Goal: Task Accomplishment & Management: Use online tool/utility

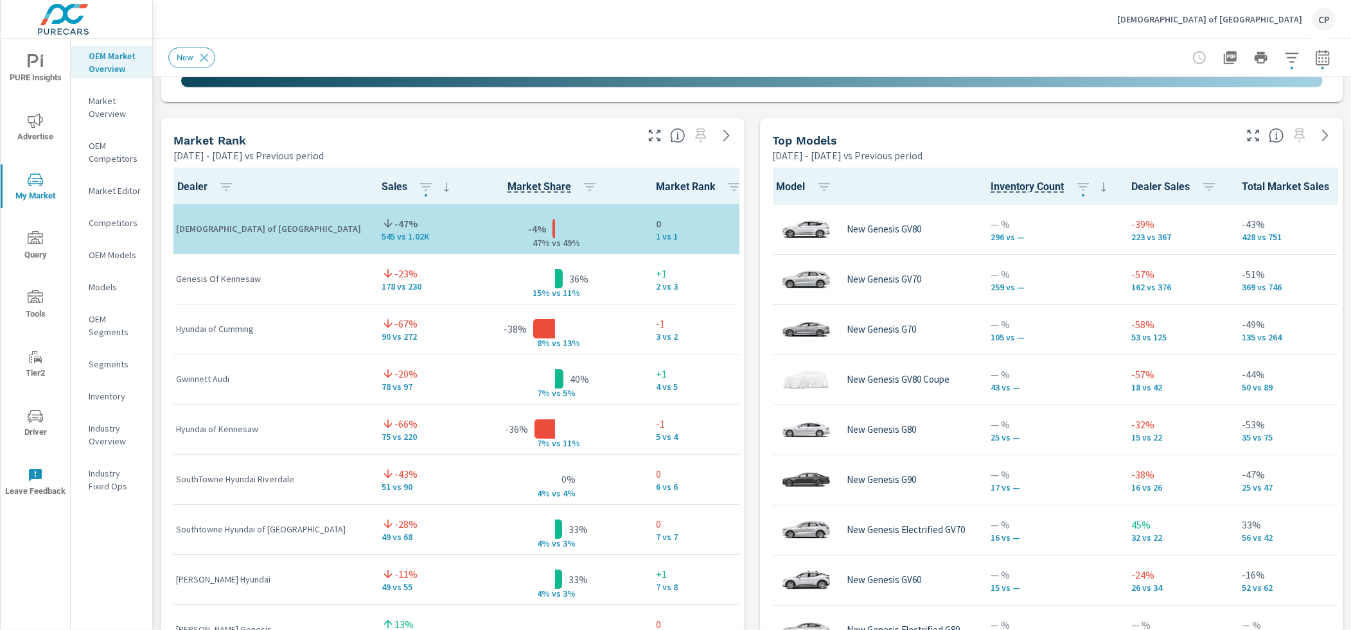
scroll to position [1, 0]
click at [816, 146] on div "Top Models [DATE] - [DATE] vs Previous period" at bounding box center [1052, 140] width 584 height 45
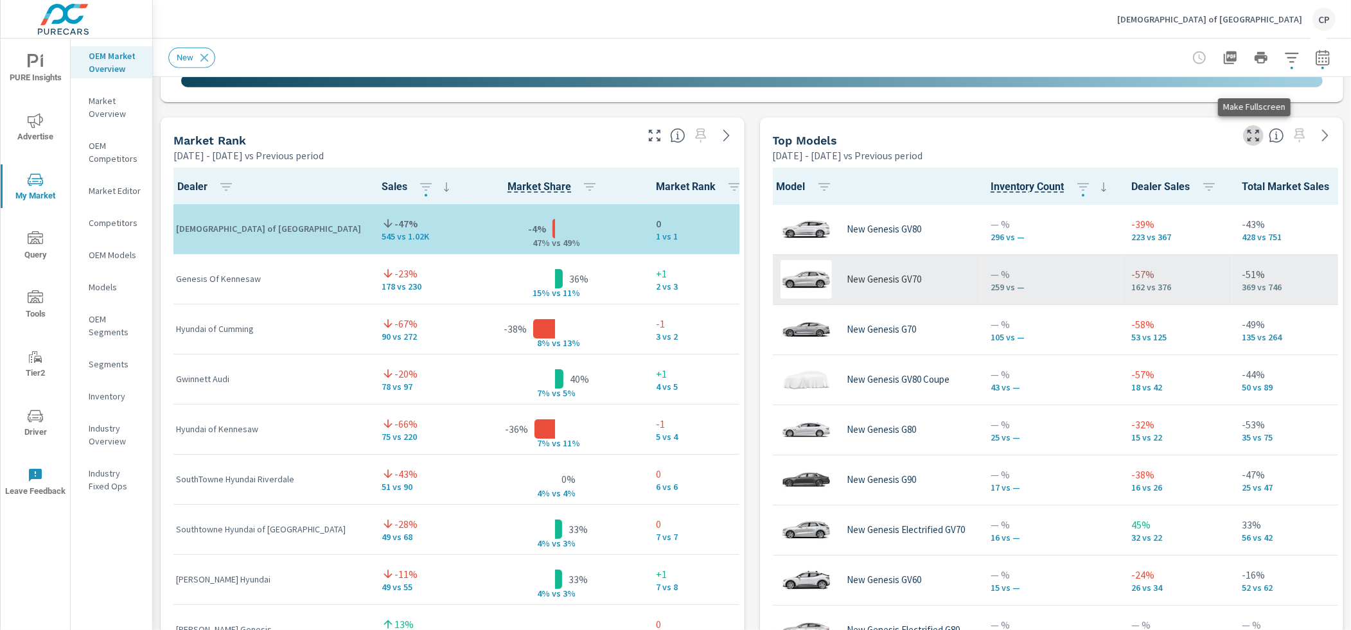
click at [816, 134] on icon "button" at bounding box center [1252, 135] width 15 height 15
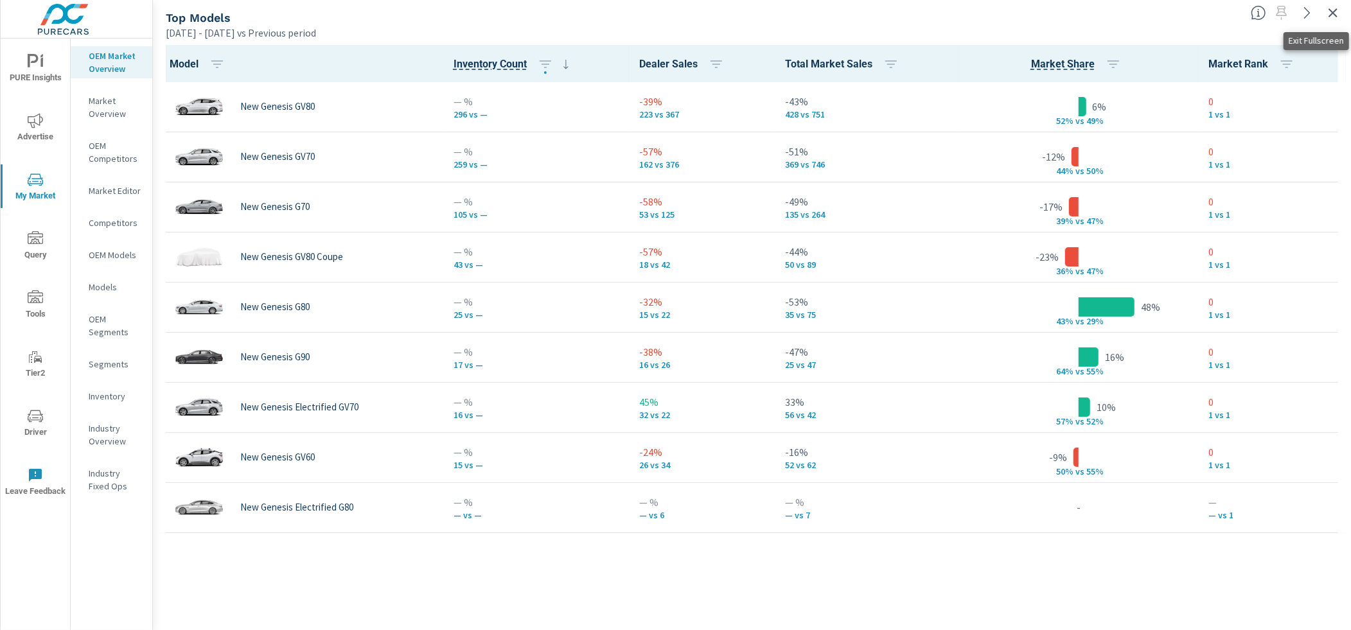
click at [816, 12] on icon "button" at bounding box center [1332, 12] width 9 height 9
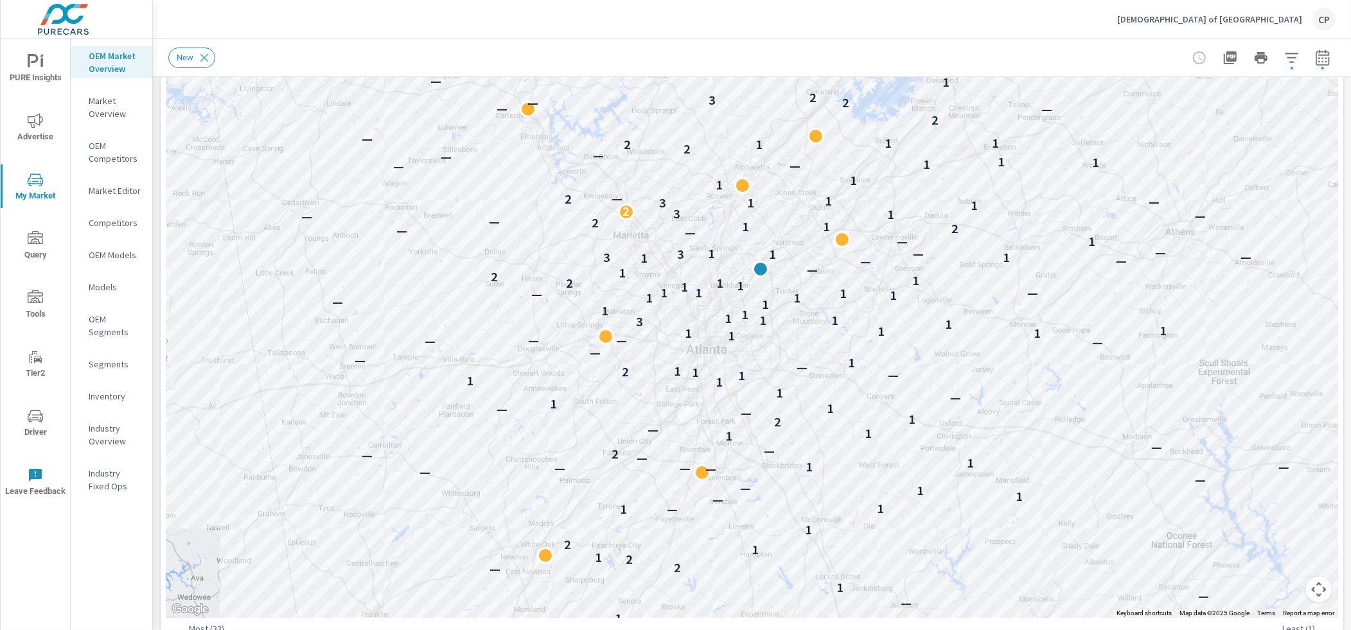
scroll to position [227, 0]
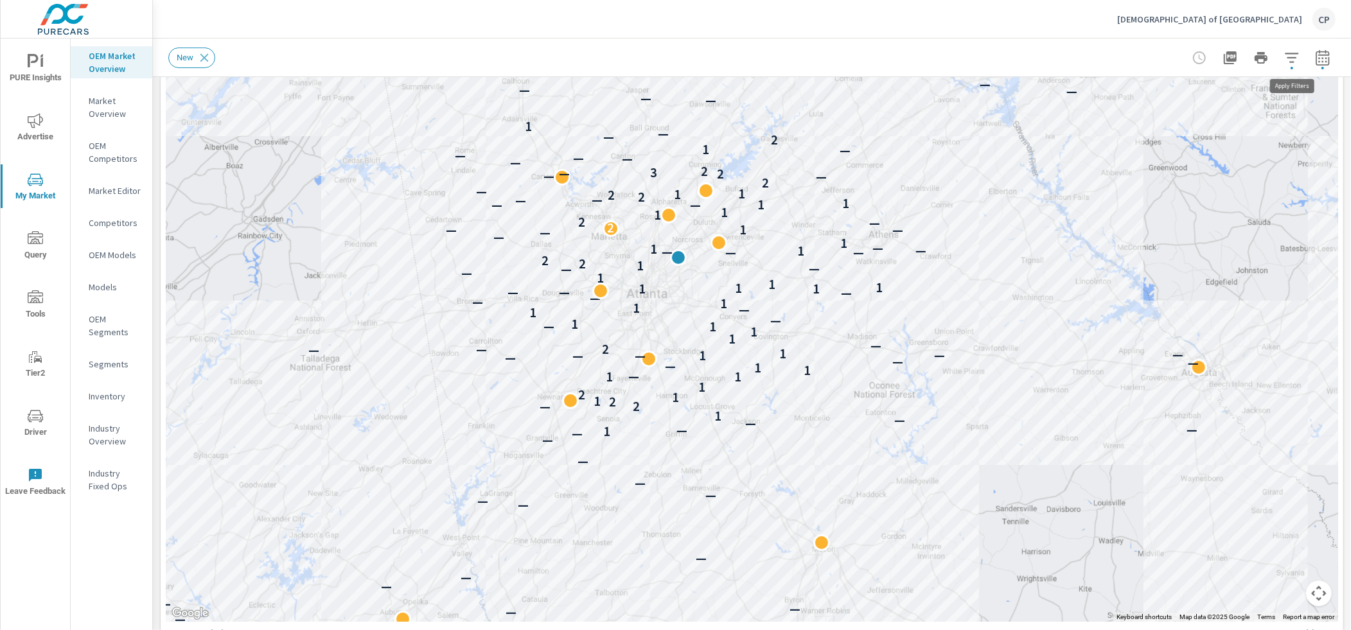
click at [816, 58] on icon "button" at bounding box center [1290, 58] width 13 height 10
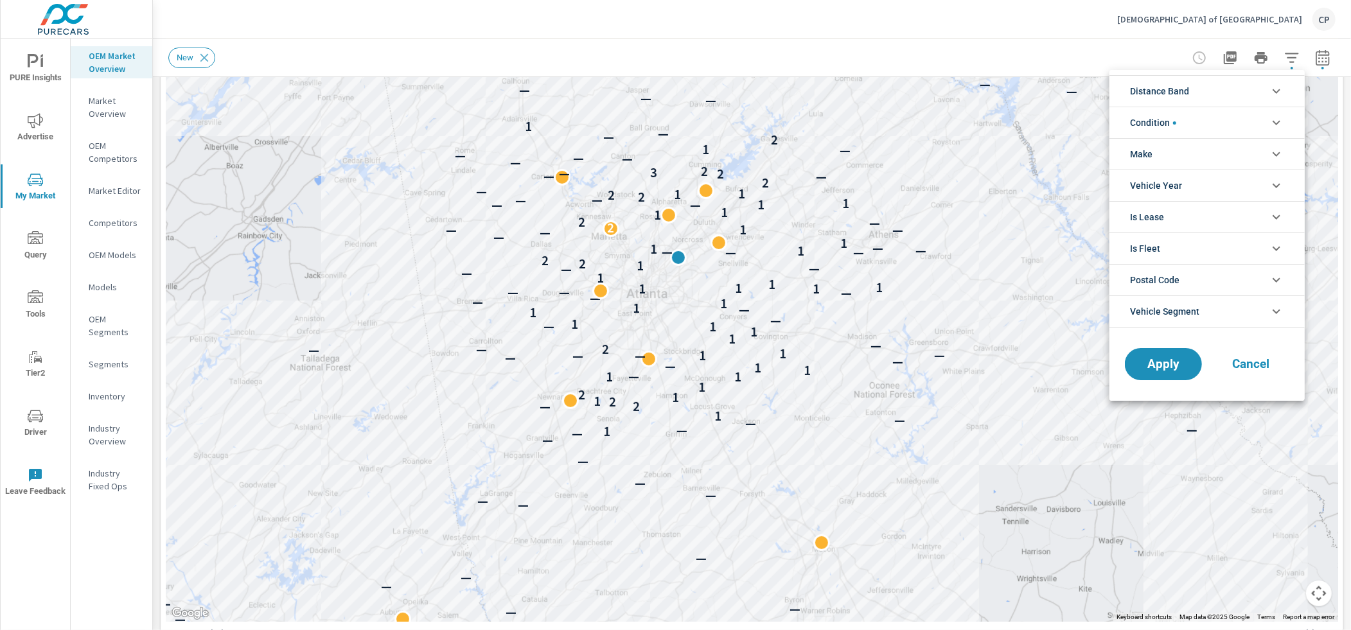
click at [816, 127] on li "Condition" at bounding box center [1206, 122] width 195 height 31
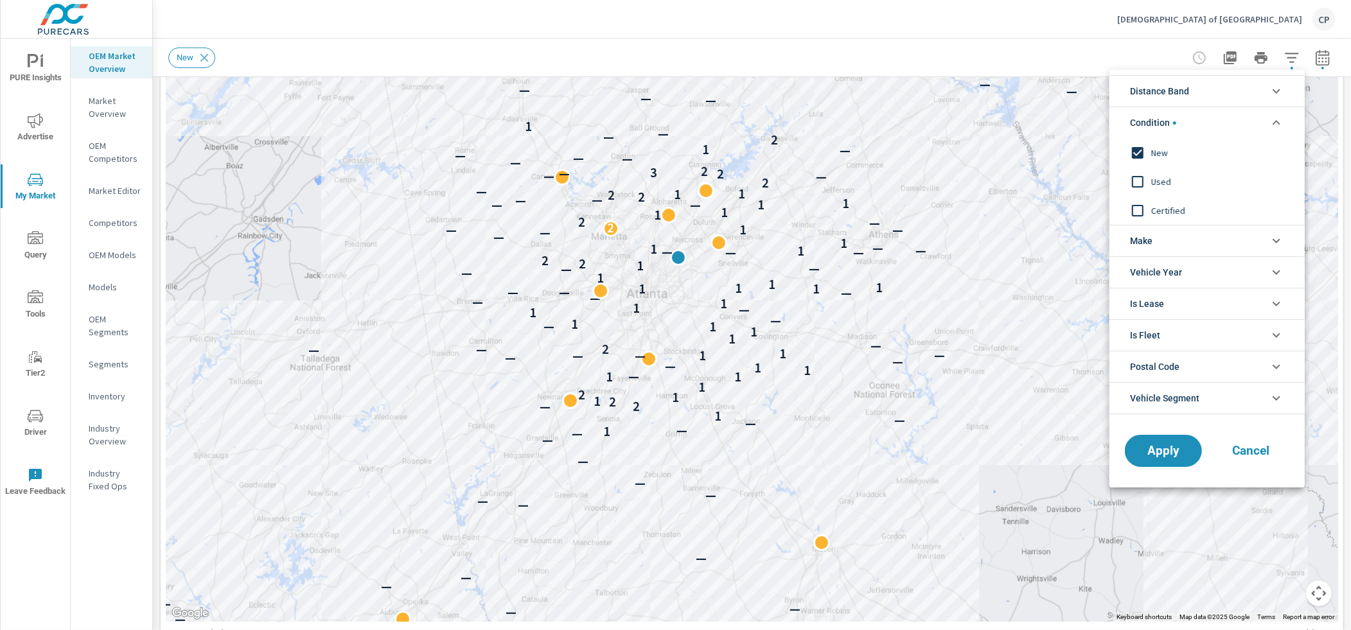
click at [816, 125] on li "Condition" at bounding box center [1206, 122] width 195 height 31
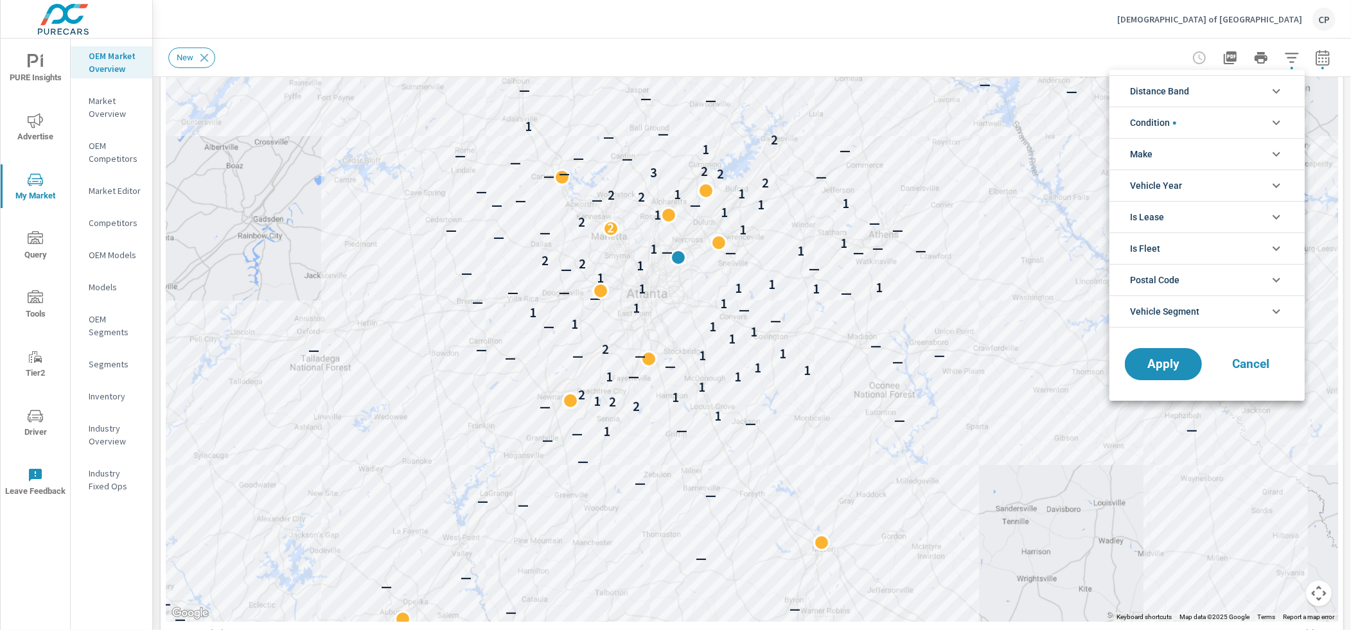
drag, startPoint x: 1197, startPoint y: 95, endPoint x: 1193, endPoint y: 105, distance: 11.0
click at [816, 95] on li "Distance Band" at bounding box center [1206, 90] width 195 height 31
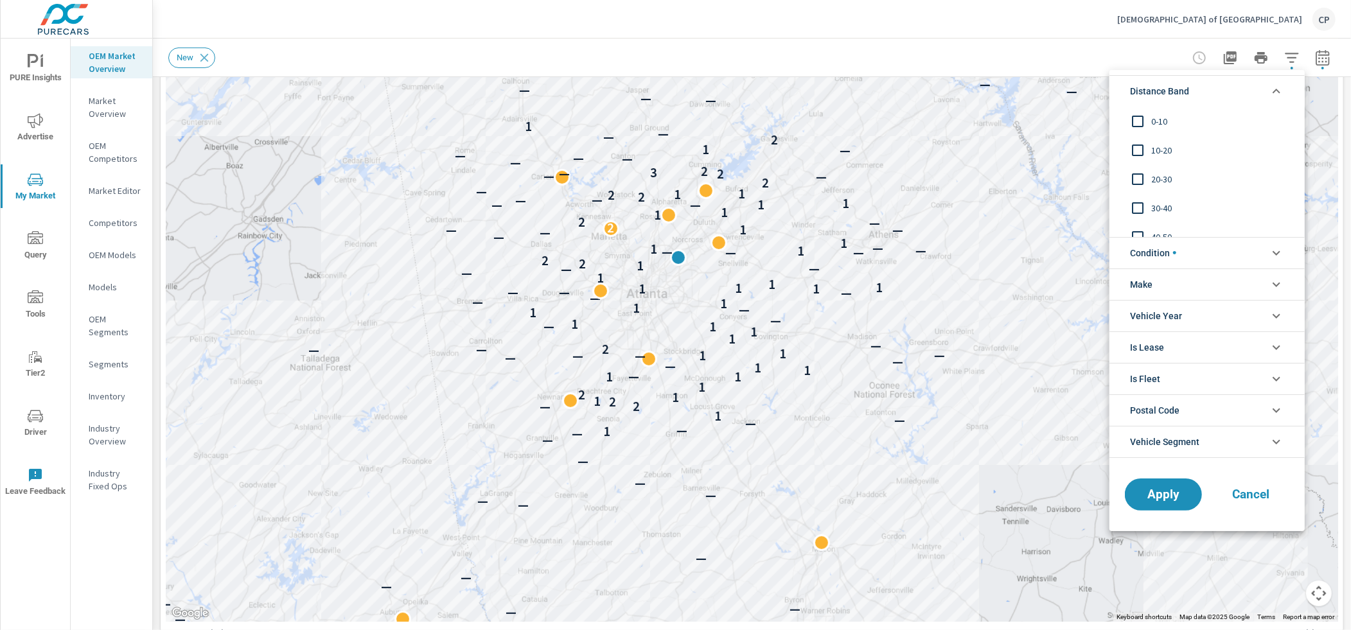
click at [816, 175] on span "20-30" at bounding box center [1221, 178] width 141 height 15
click at [816, 488] on span "Apply" at bounding box center [1163, 494] width 53 height 12
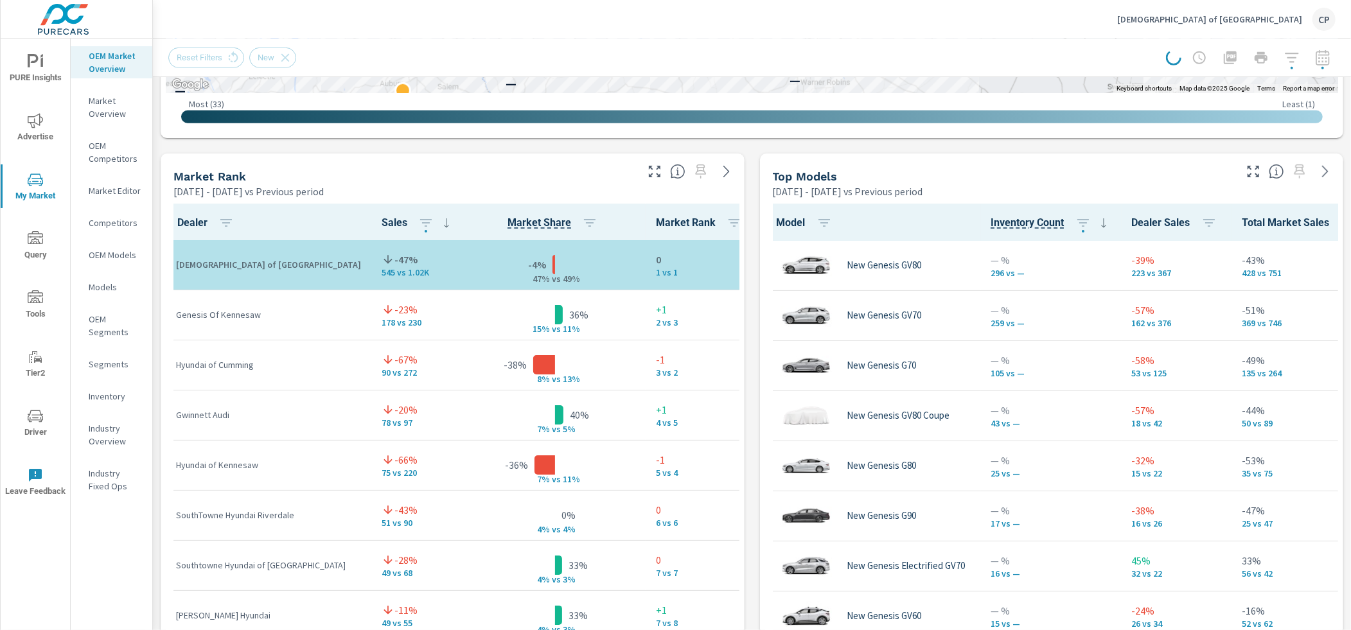
scroll to position [761, 0]
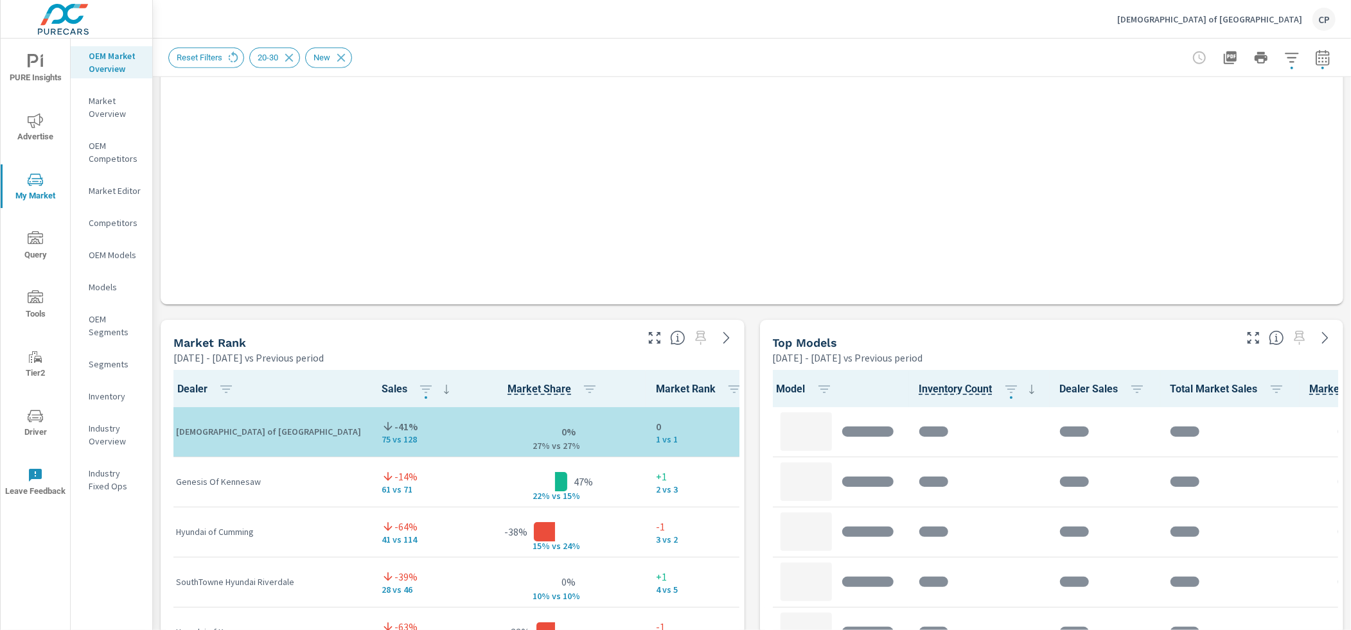
scroll to position [1, 0]
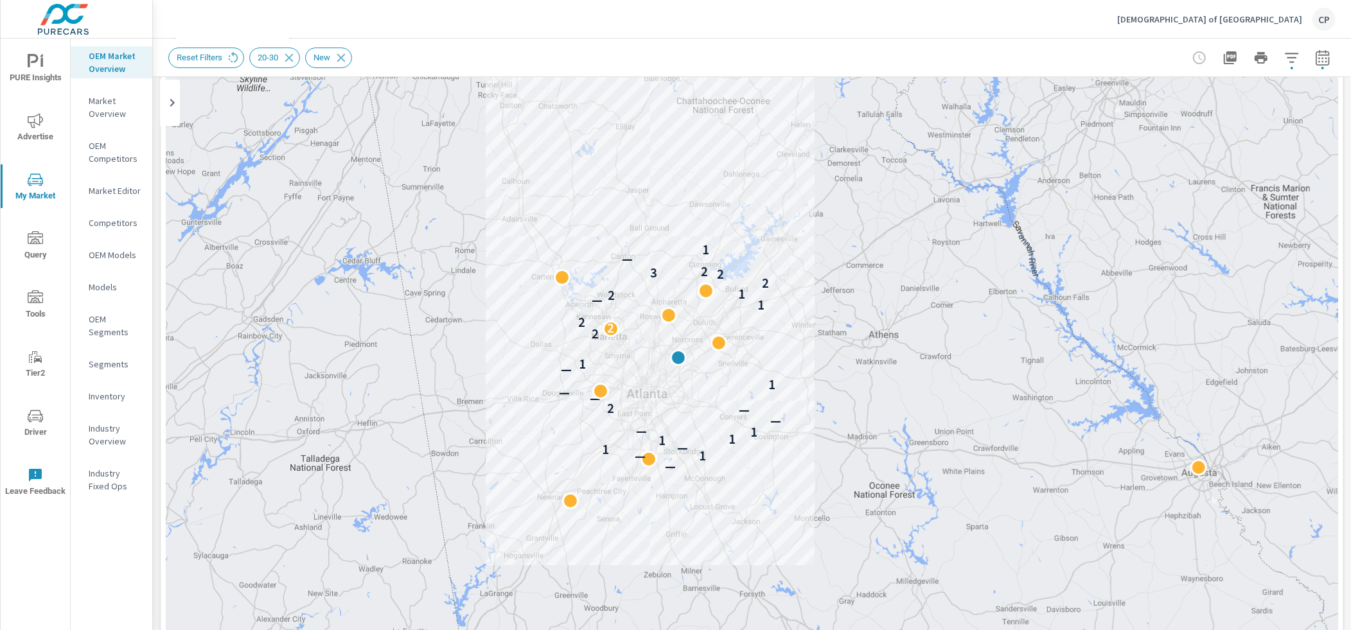
scroll to position [108, 0]
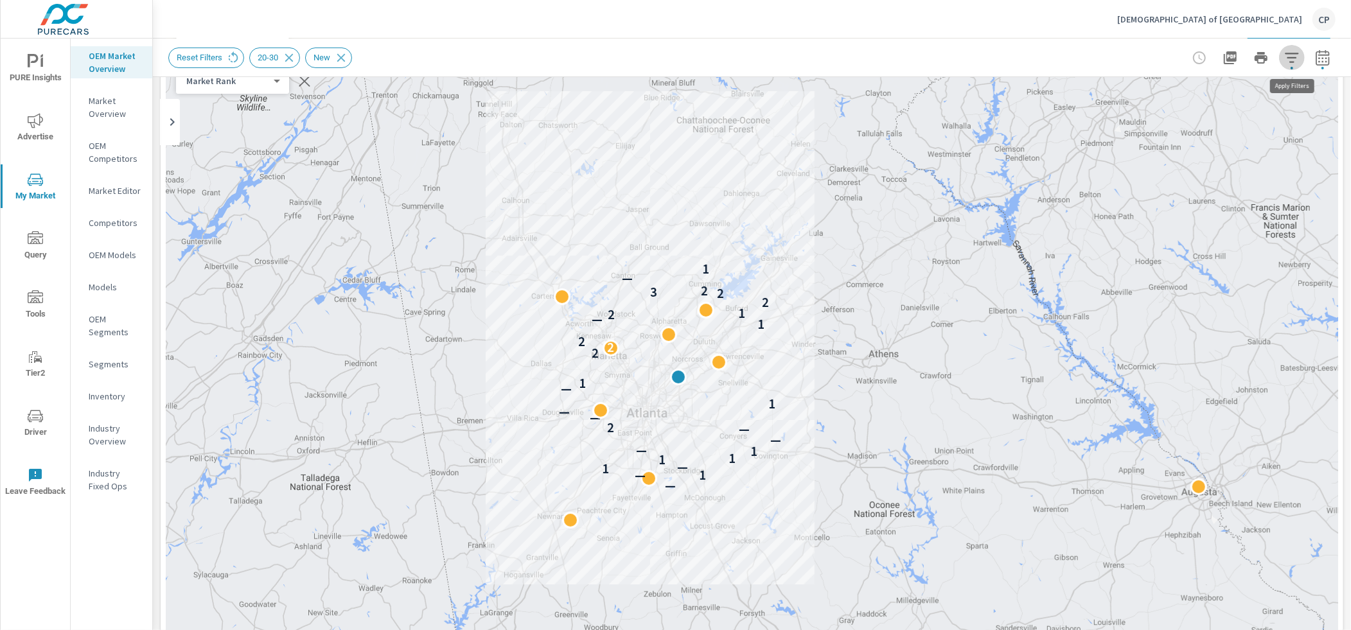
click at [816, 60] on icon "button" at bounding box center [1291, 57] width 15 height 15
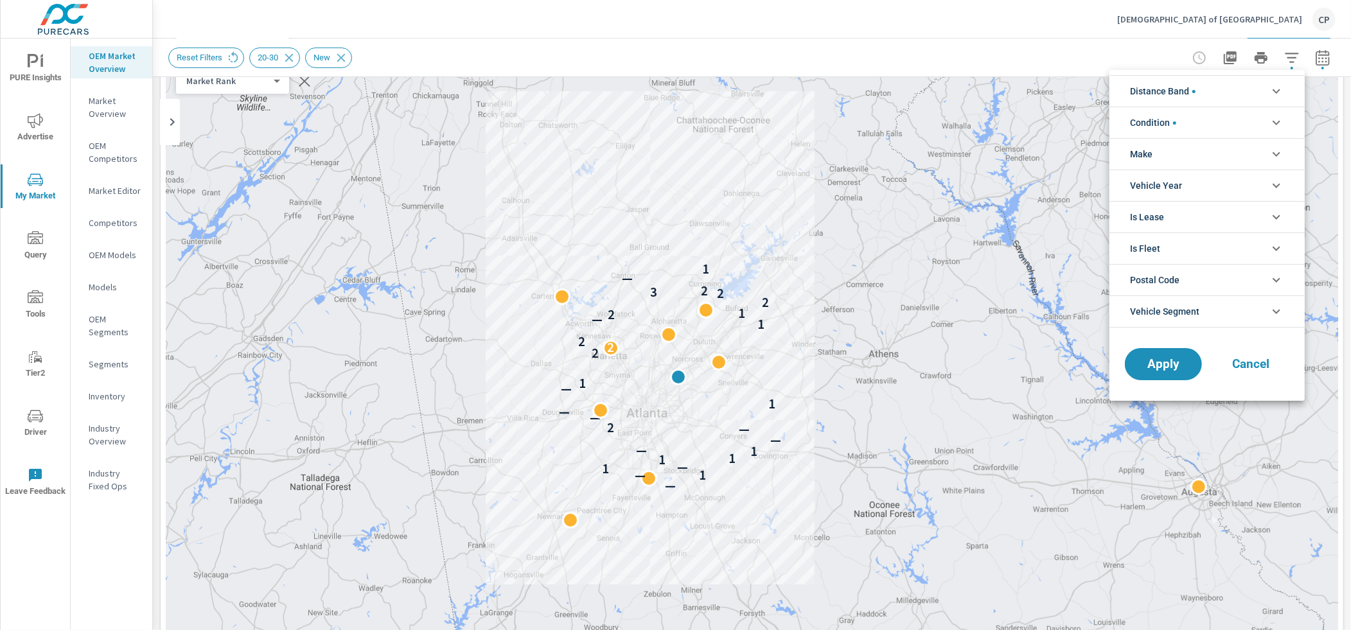
click at [816, 118] on li "Condition" at bounding box center [1206, 122] width 195 height 31
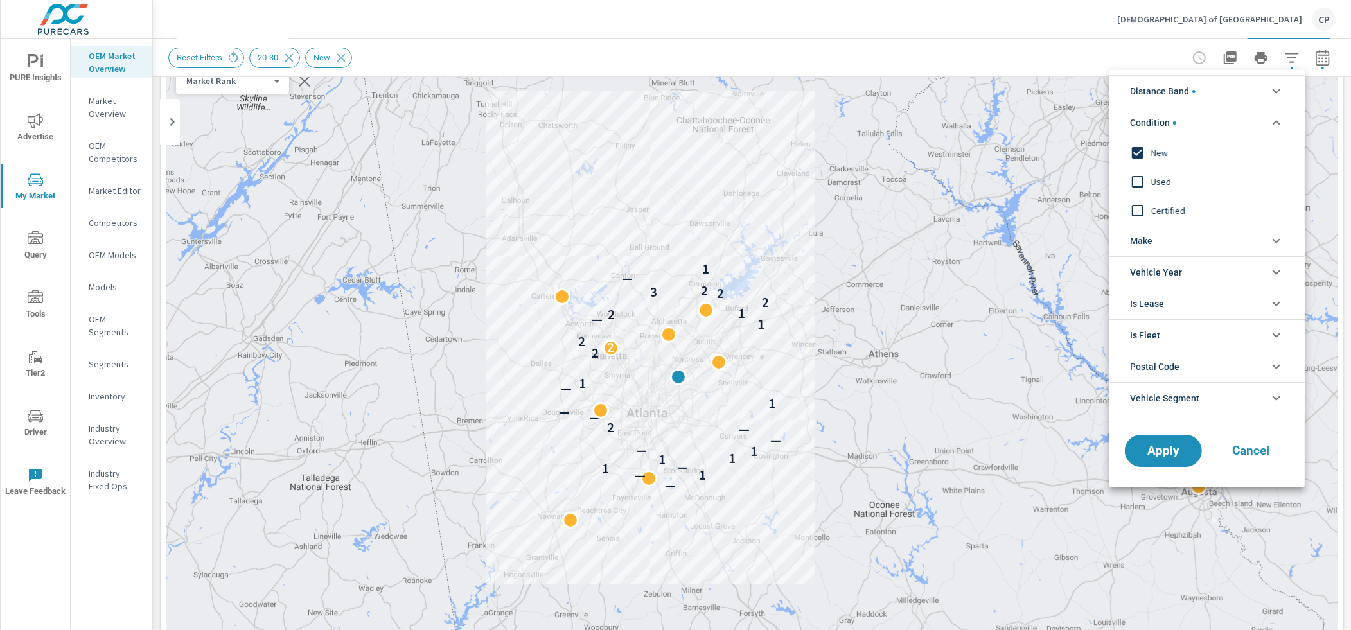
click at [816, 84] on li "Distance Band" at bounding box center [1206, 90] width 195 height 31
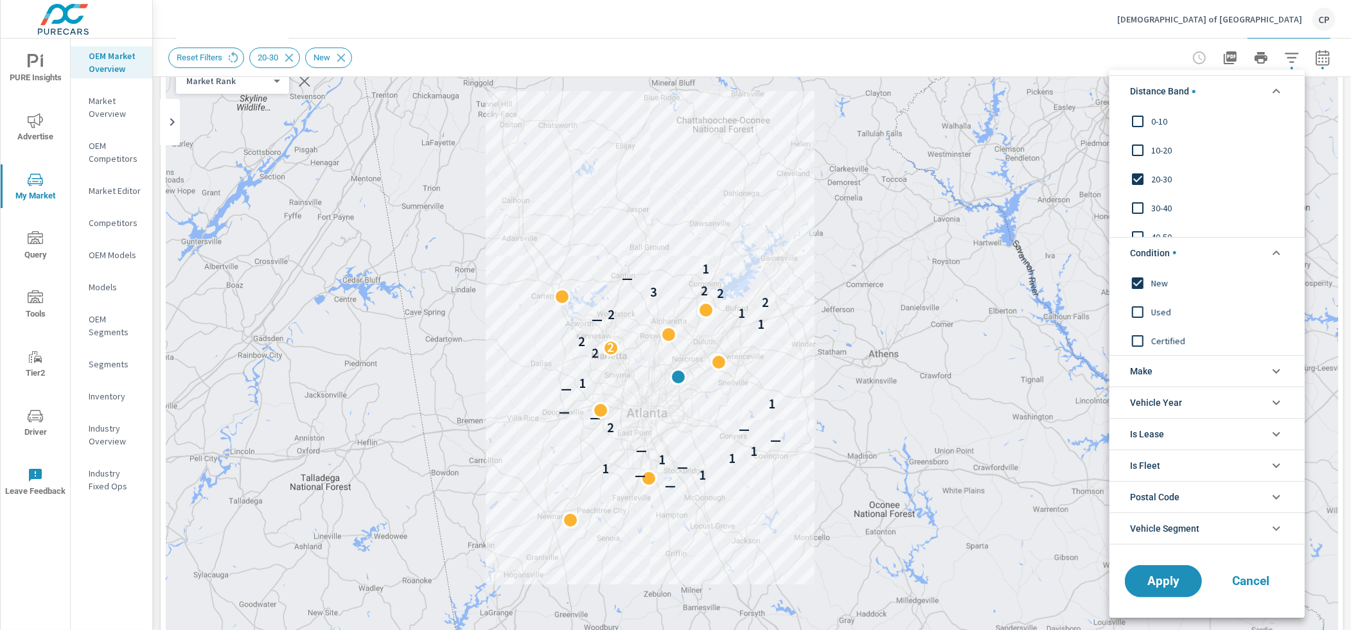
click at [816, 173] on input "filter options" at bounding box center [1137, 179] width 27 height 27
click at [816, 566] on button "Apply" at bounding box center [1163, 581] width 80 height 33
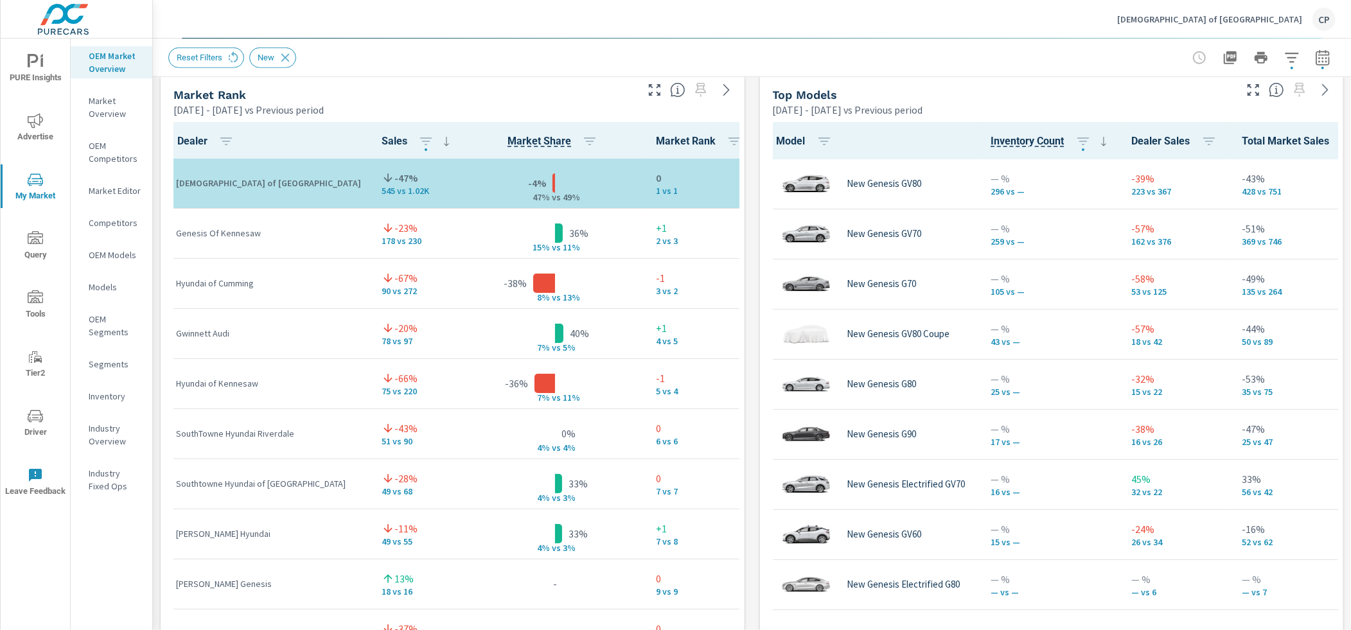
scroll to position [844, 0]
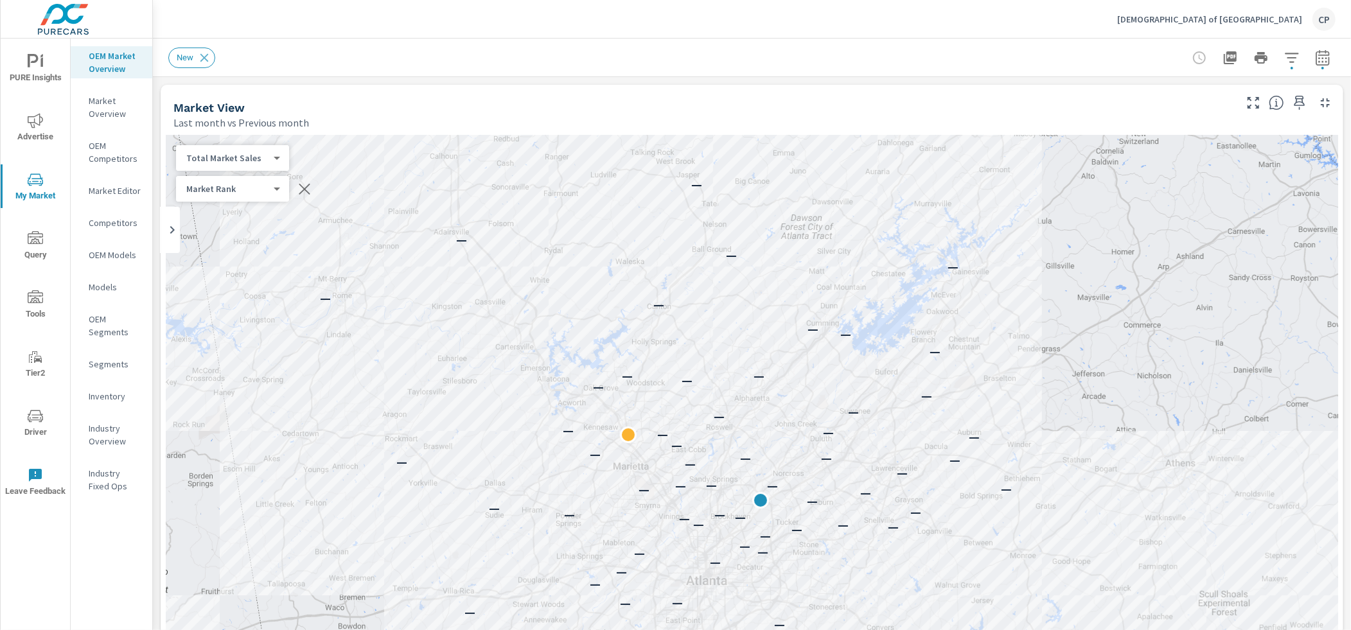
drag, startPoint x: 26, startPoint y: 76, endPoint x: 27, endPoint y: 85, distance: 9.1
click at [26, 76] on span "PURE Insights" at bounding box center [35, 69] width 62 height 31
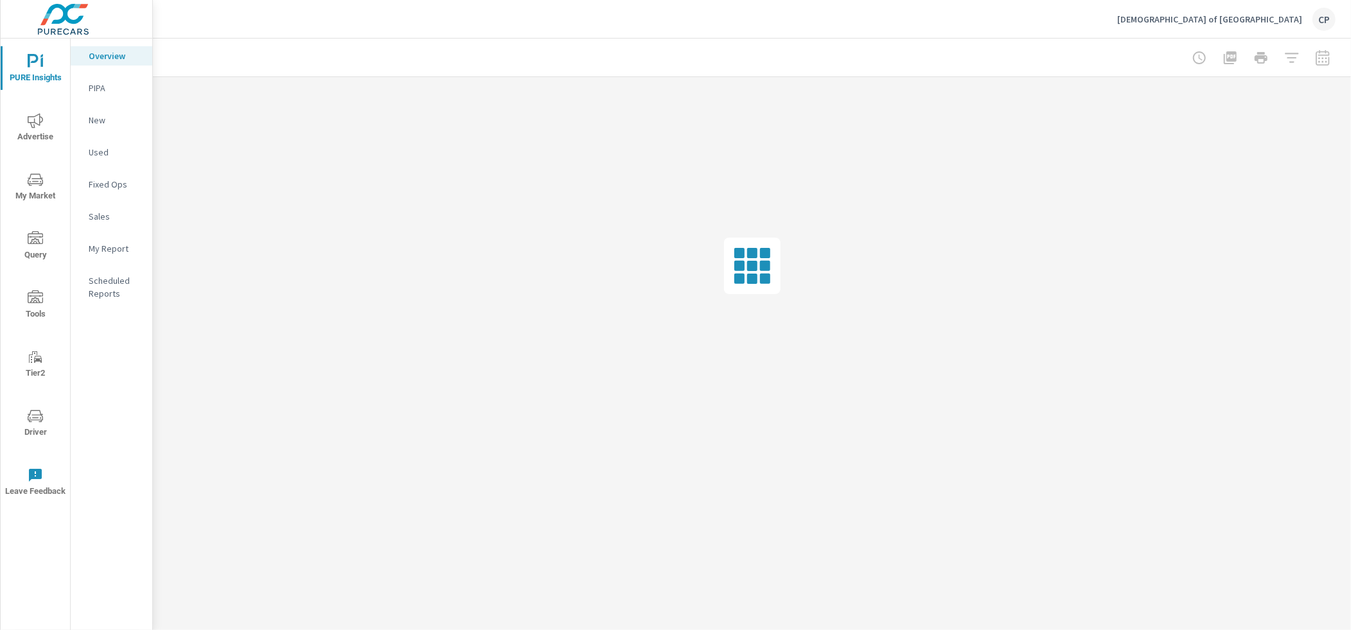
click at [111, 247] on p "My Report" at bounding box center [115, 248] width 53 height 13
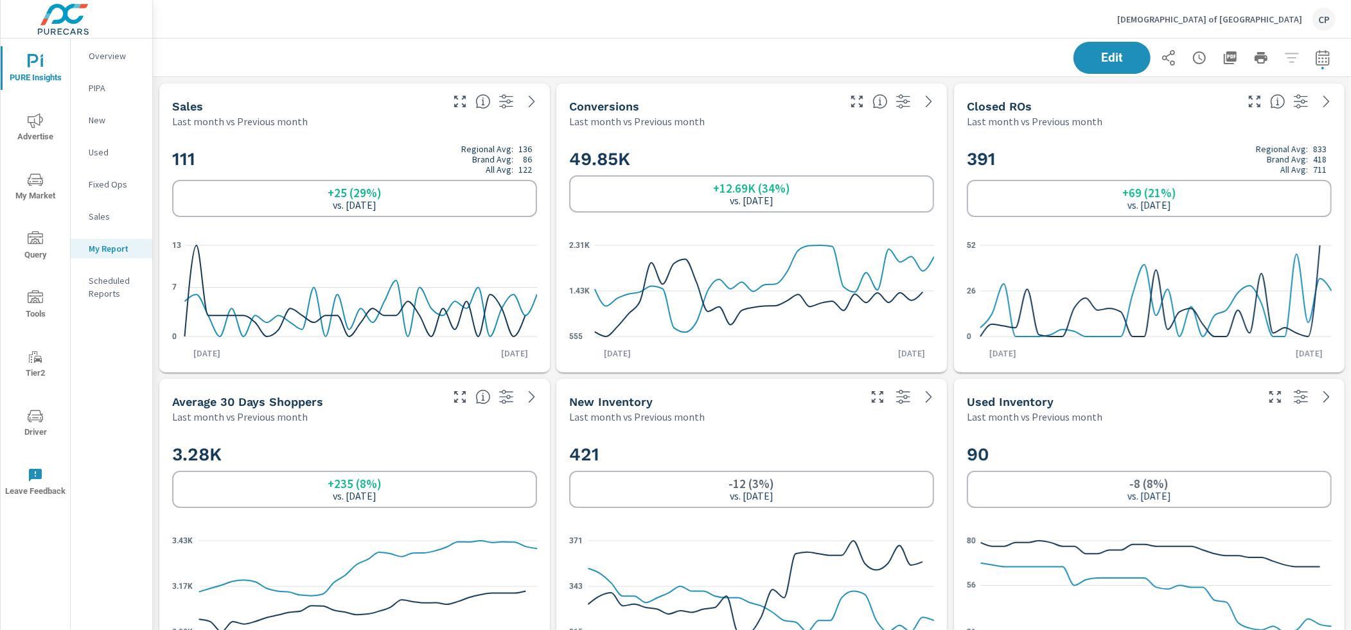
scroll to position [2371, 1198]
click at [663, 26] on div "Genesis of Atlanta CP" at bounding box center [751, 19] width 1167 height 38
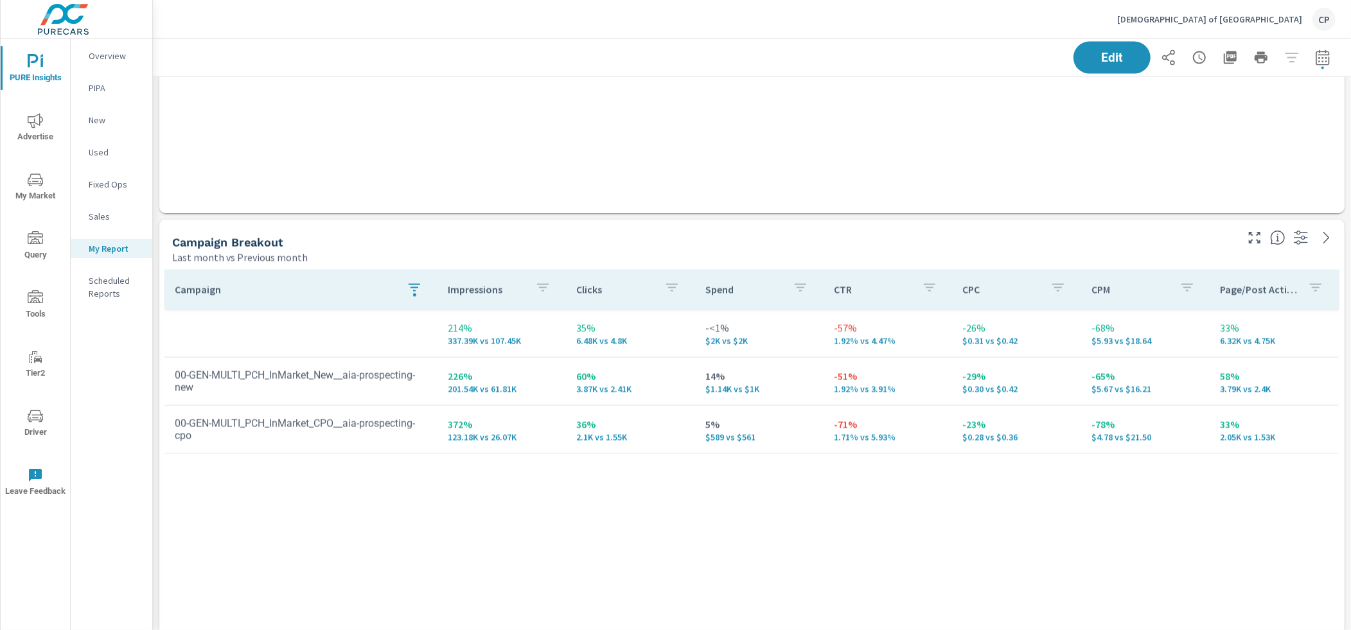
scroll to position [1676, 0]
